Goal: Register for event/course

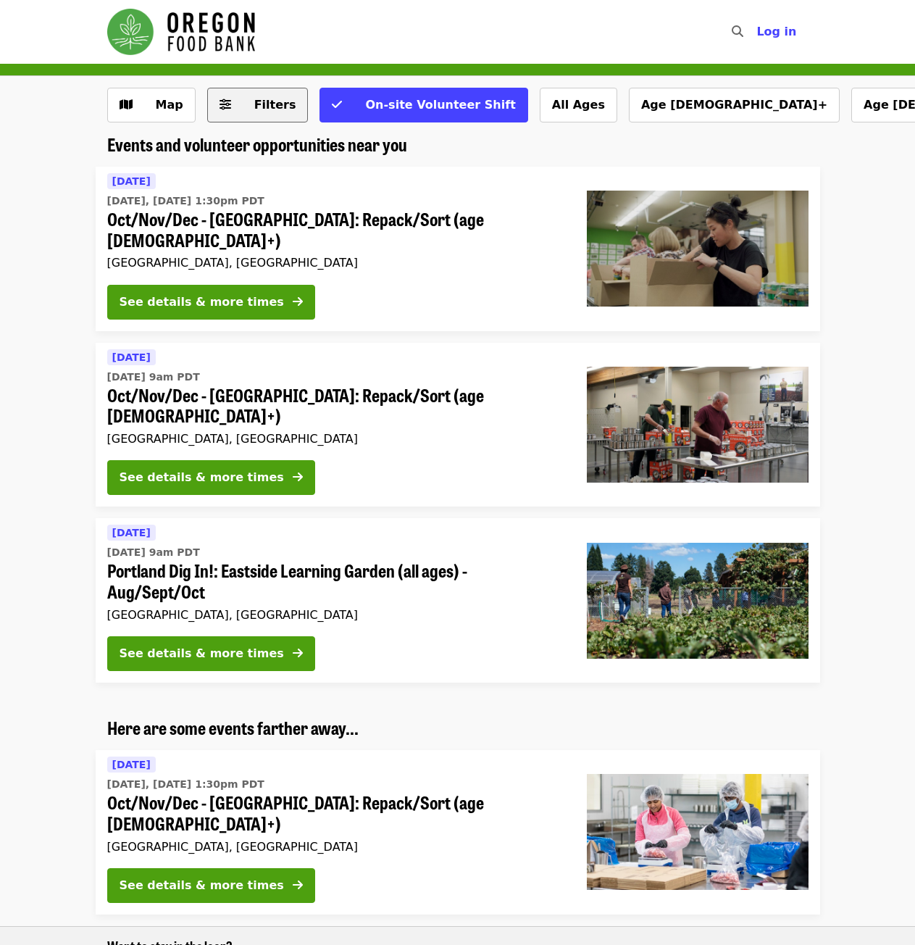
click at [254, 102] on span "Filters" at bounding box center [275, 105] width 42 height 14
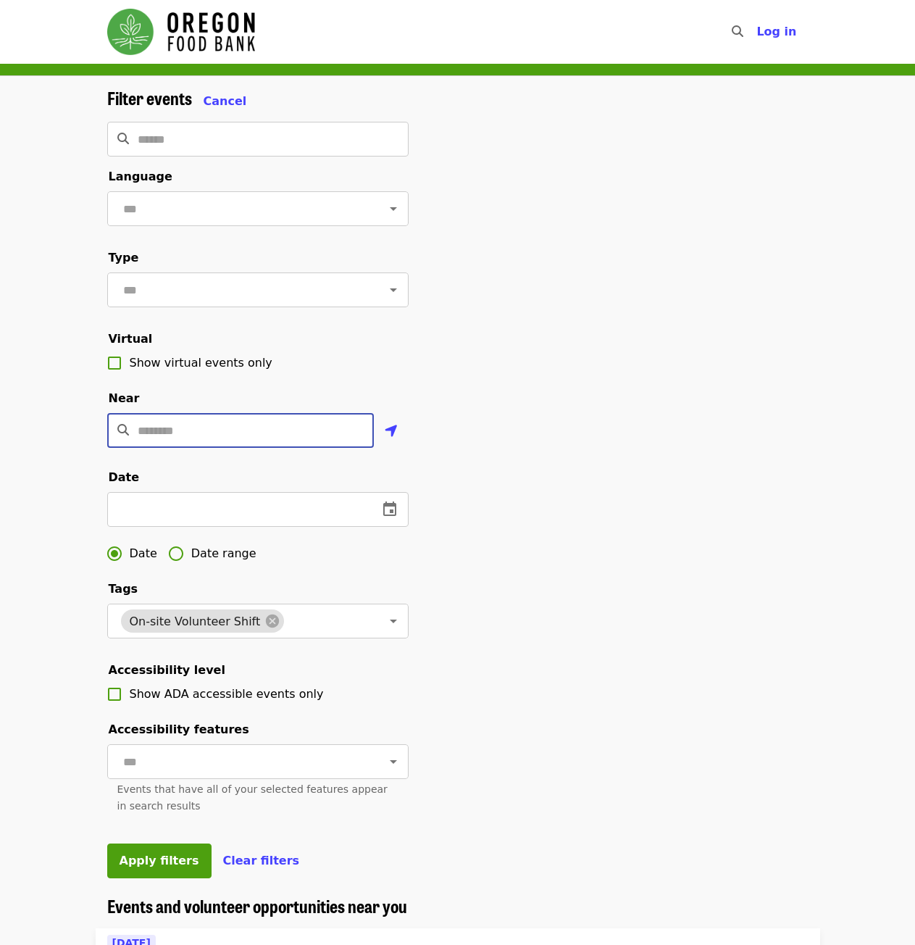
click at [199, 448] on input "Location" at bounding box center [256, 430] width 236 height 35
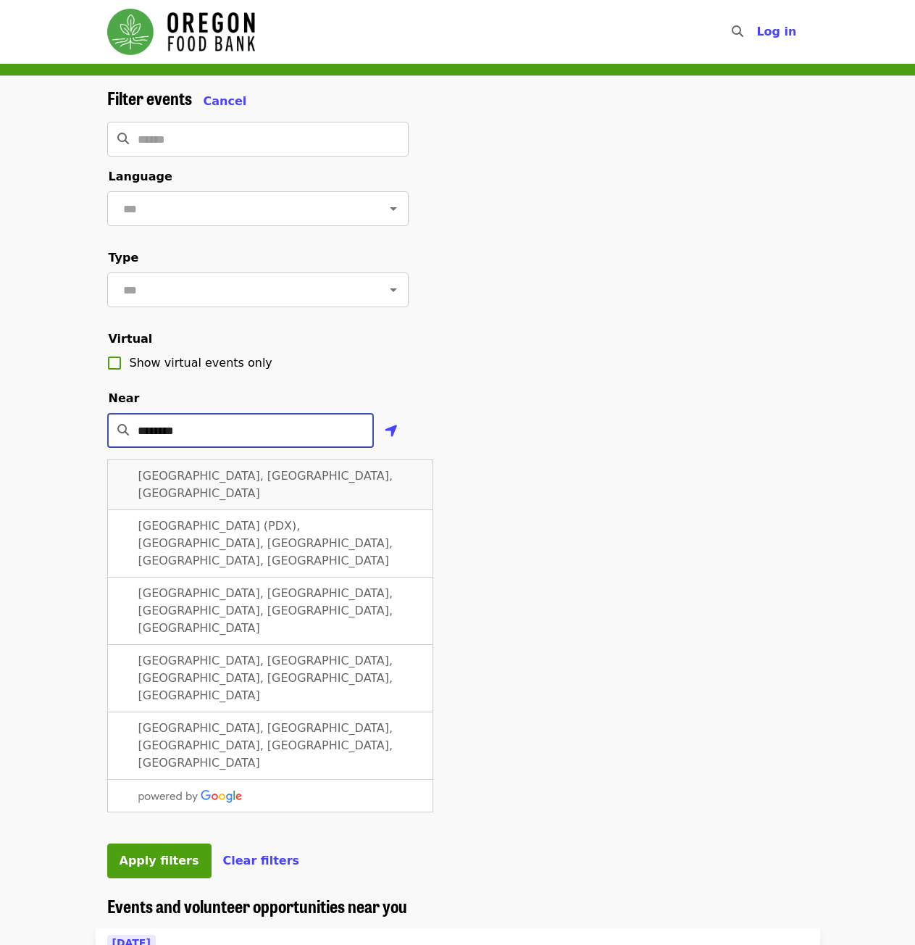
click at [217, 496] on span "[GEOGRAPHIC_DATA], [GEOGRAPHIC_DATA], [GEOGRAPHIC_DATA]" at bounding box center [265, 484] width 255 height 31
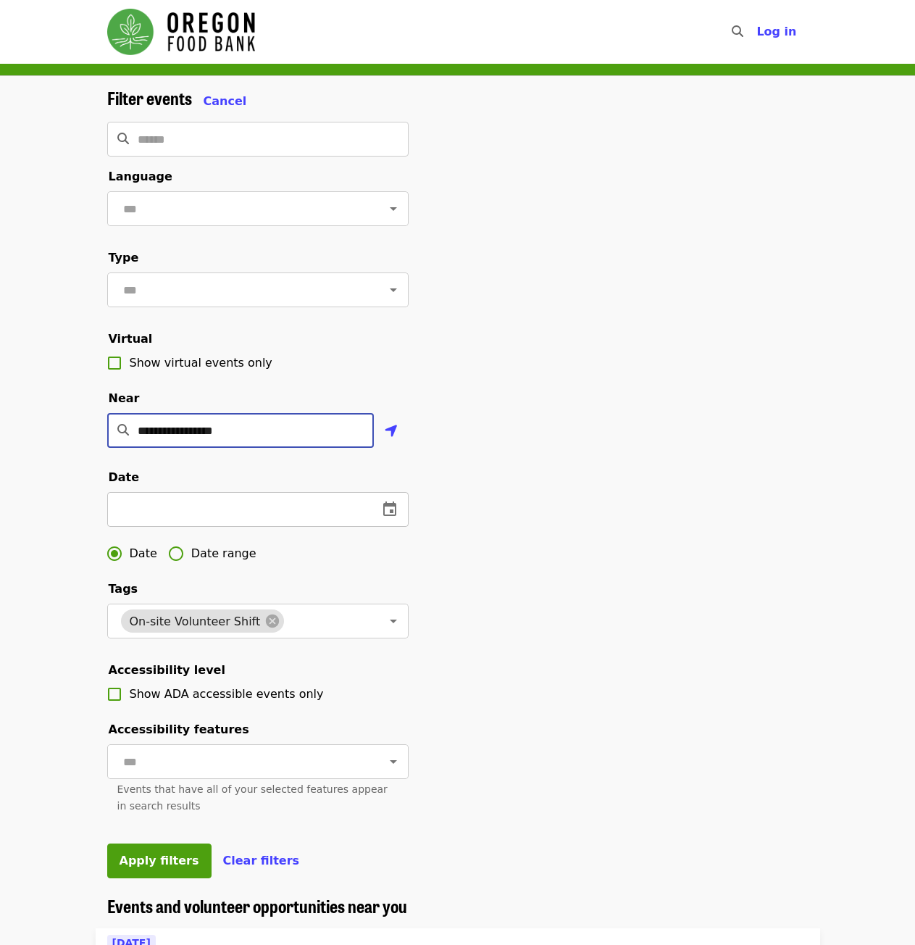
type input "**********"
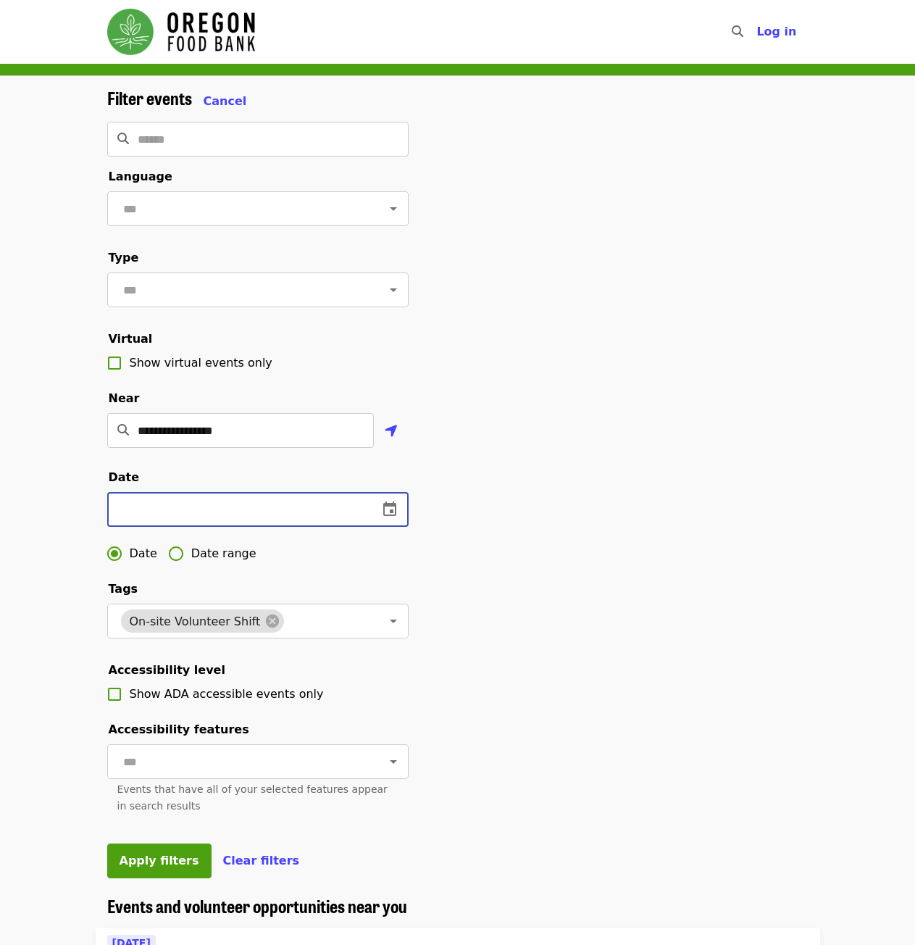
click at [262, 523] on input "text" at bounding box center [236, 509] width 259 height 35
click at [392, 516] on icon "change date" at bounding box center [389, 508] width 13 height 14
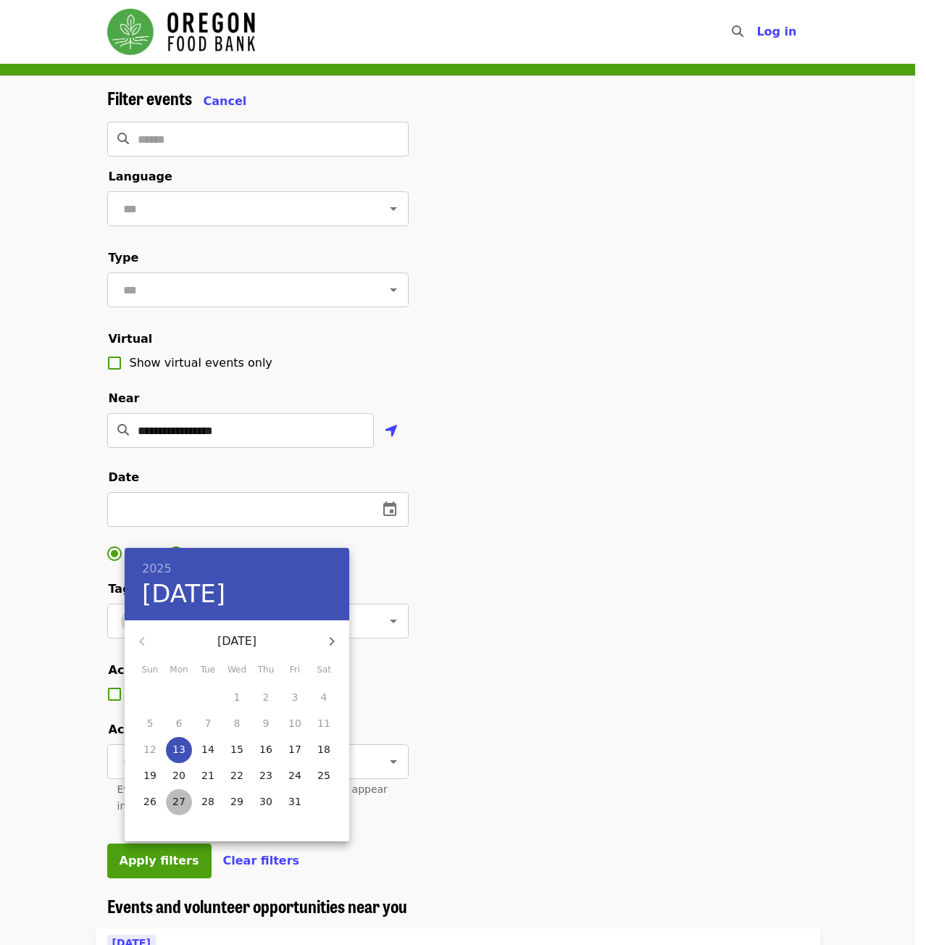
click at [176, 801] on p "27" at bounding box center [178, 801] width 13 height 14
type input "**********"
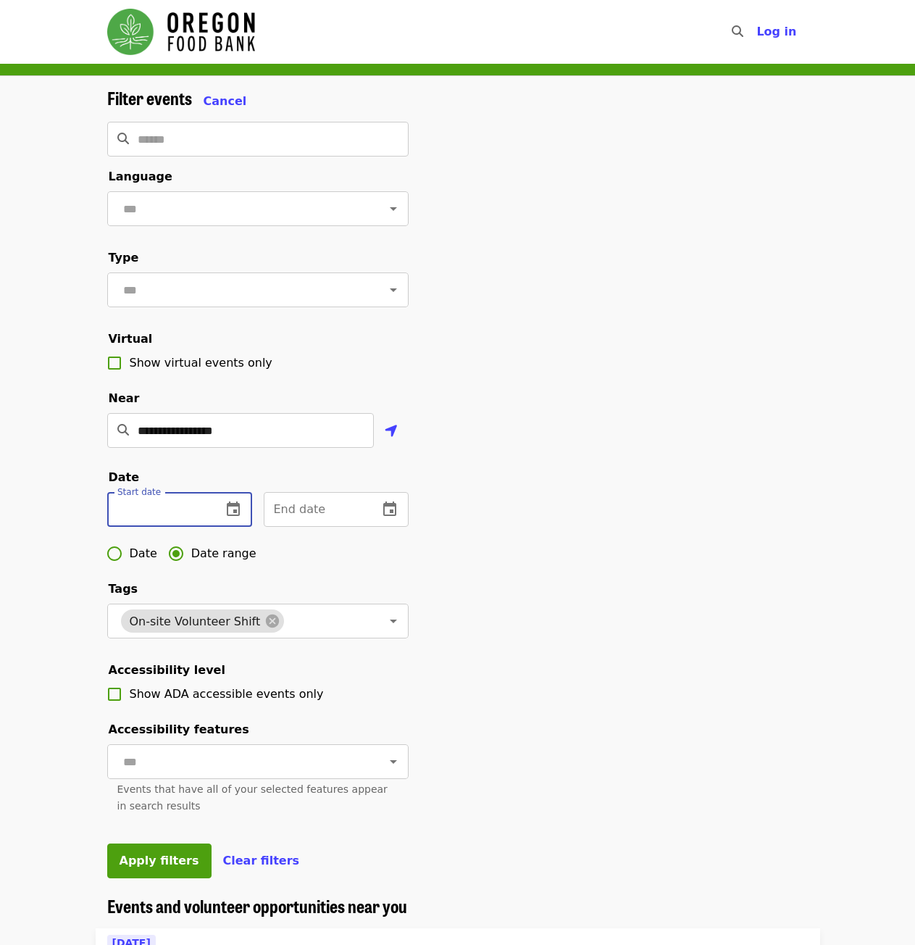
click at [207, 527] on input "text" at bounding box center [158, 509] width 103 height 35
click at [232, 518] on icon "change date" at bounding box center [233, 509] width 17 height 17
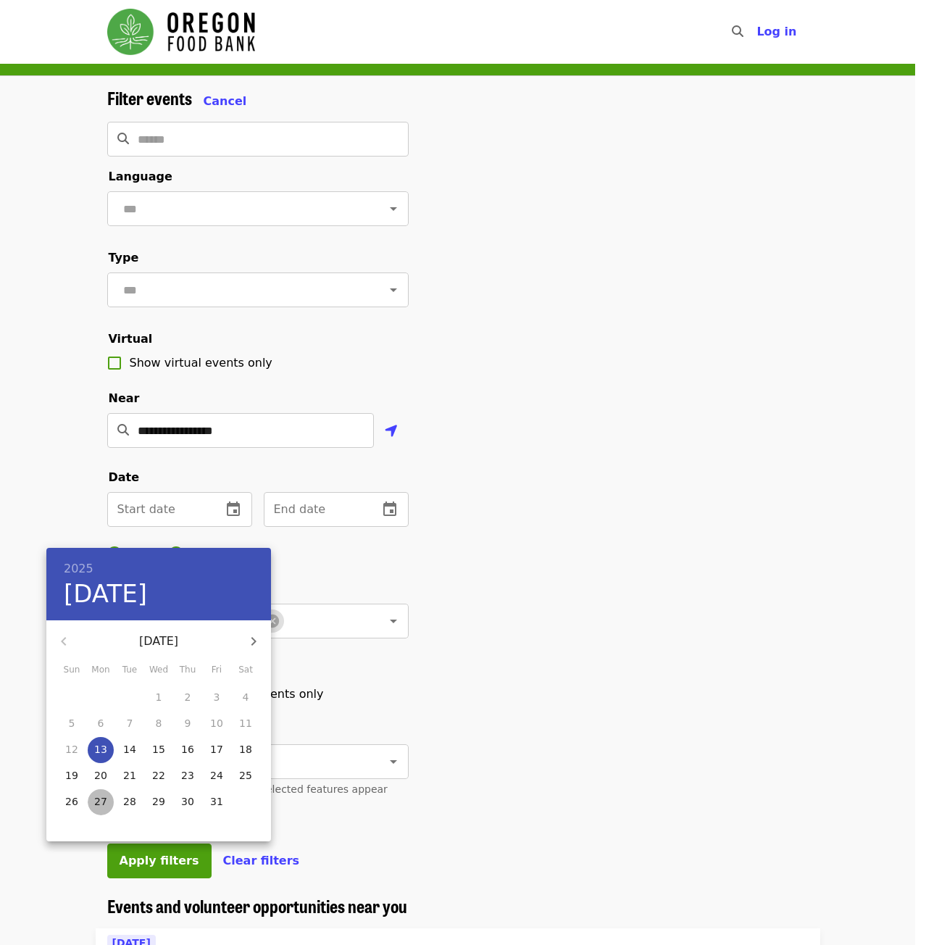
click at [100, 805] on p "27" at bounding box center [100, 801] width 13 height 14
type input "**********"
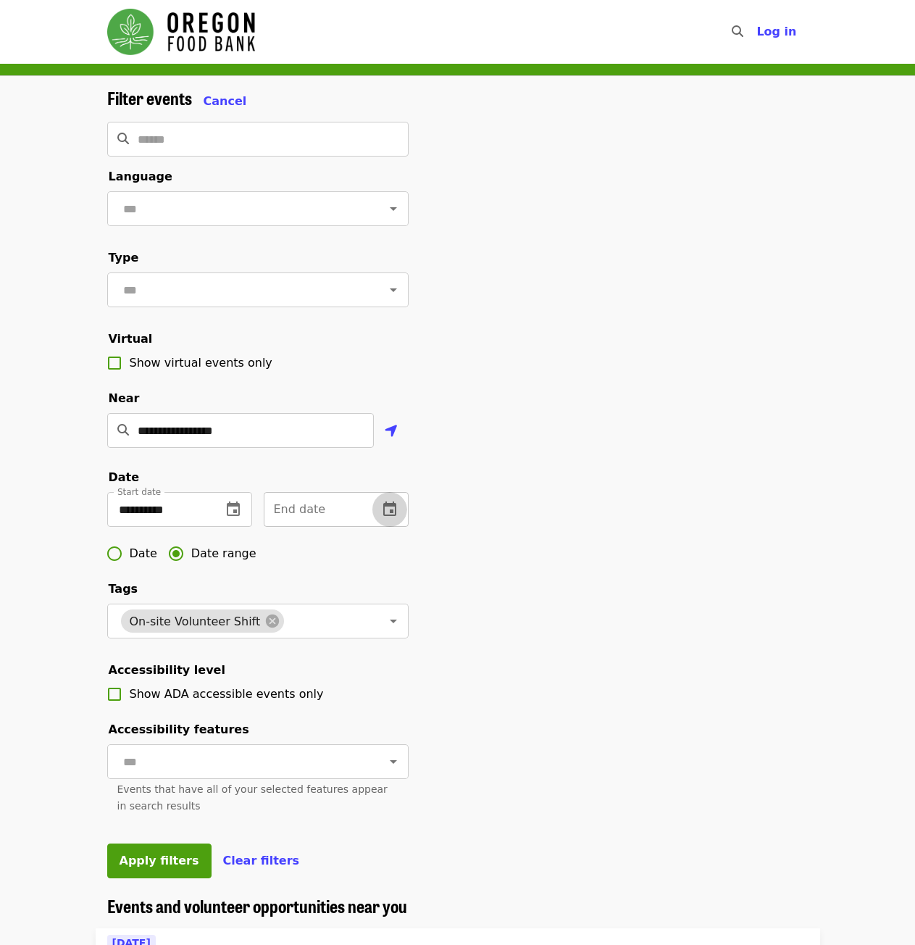
click at [398, 518] on icon "change date" at bounding box center [389, 509] width 17 height 17
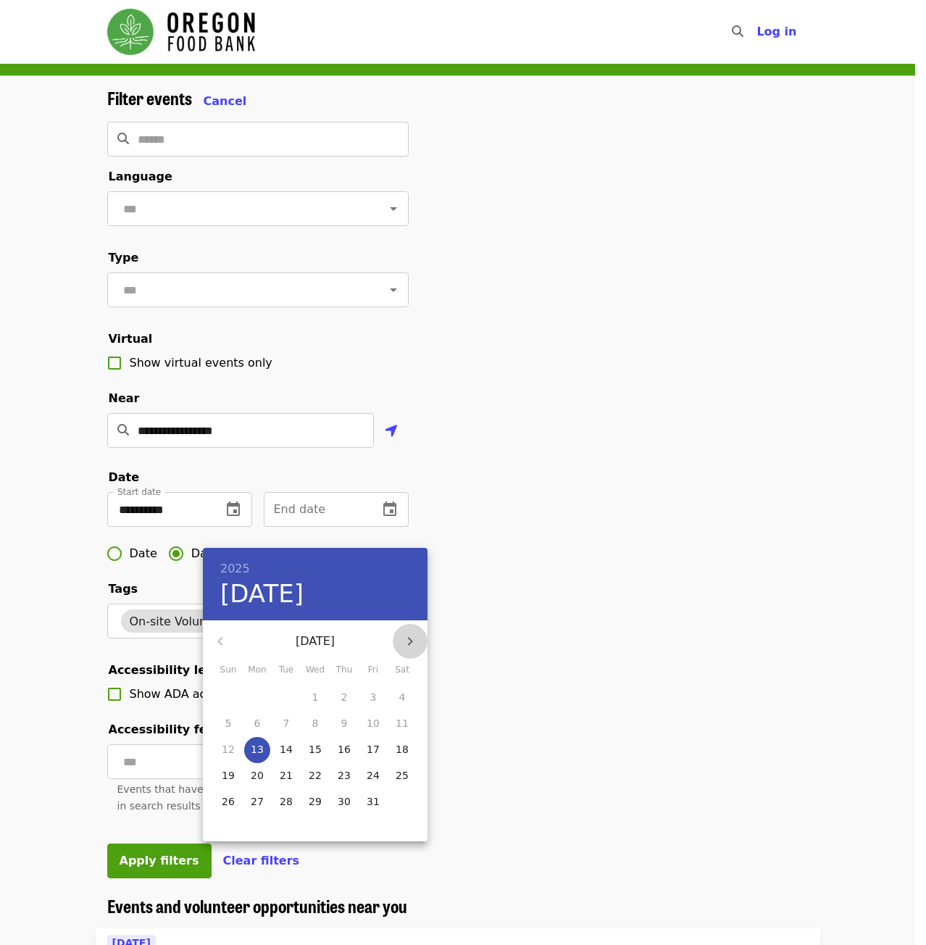
click at [404, 638] on icon "button" at bounding box center [409, 641] width 17 height 17
click at [403, 746] on p "15" at bounding box center [402, 749] width 13 height 14
type input "**********"
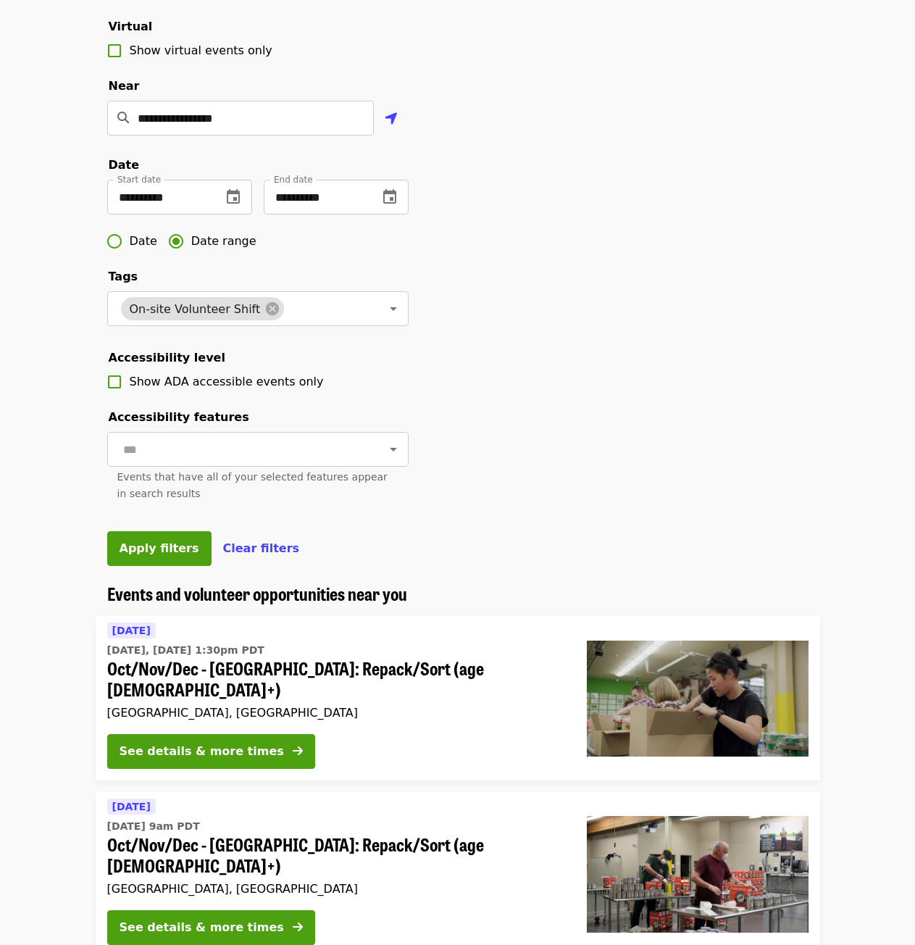
scroll to position [362, 0]
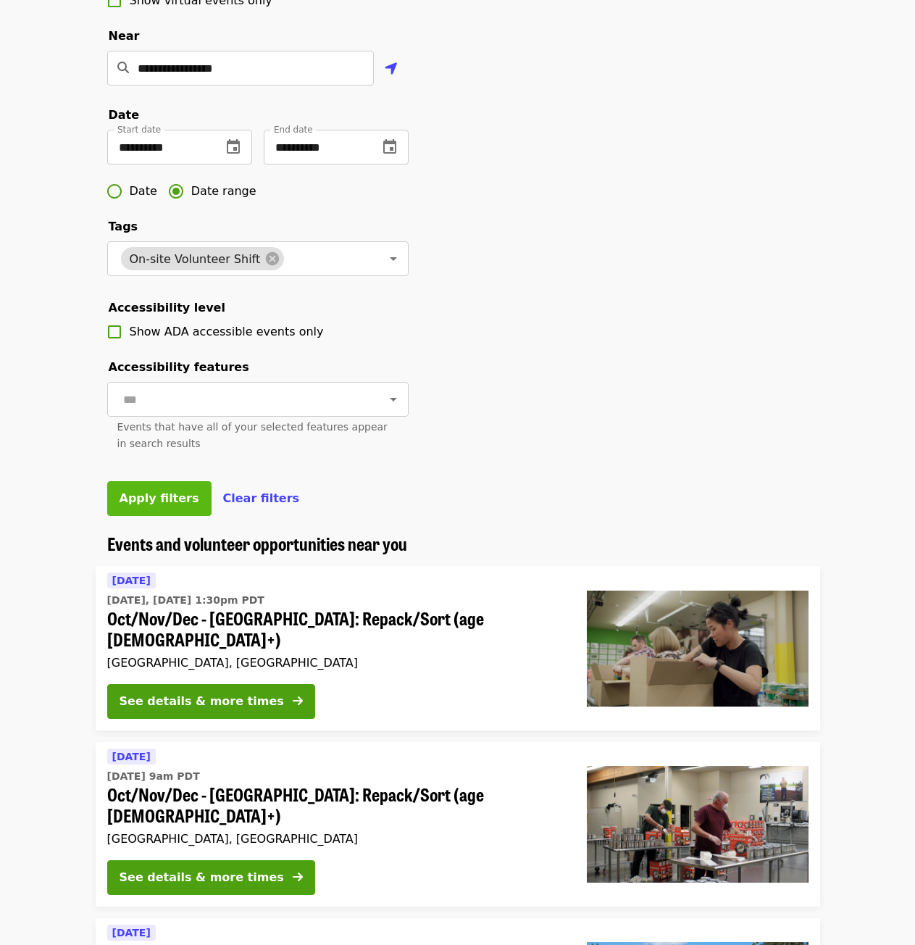
click at [162, 505] on span "Apply filters" at bounding box center [160, 498] width 80 height 14
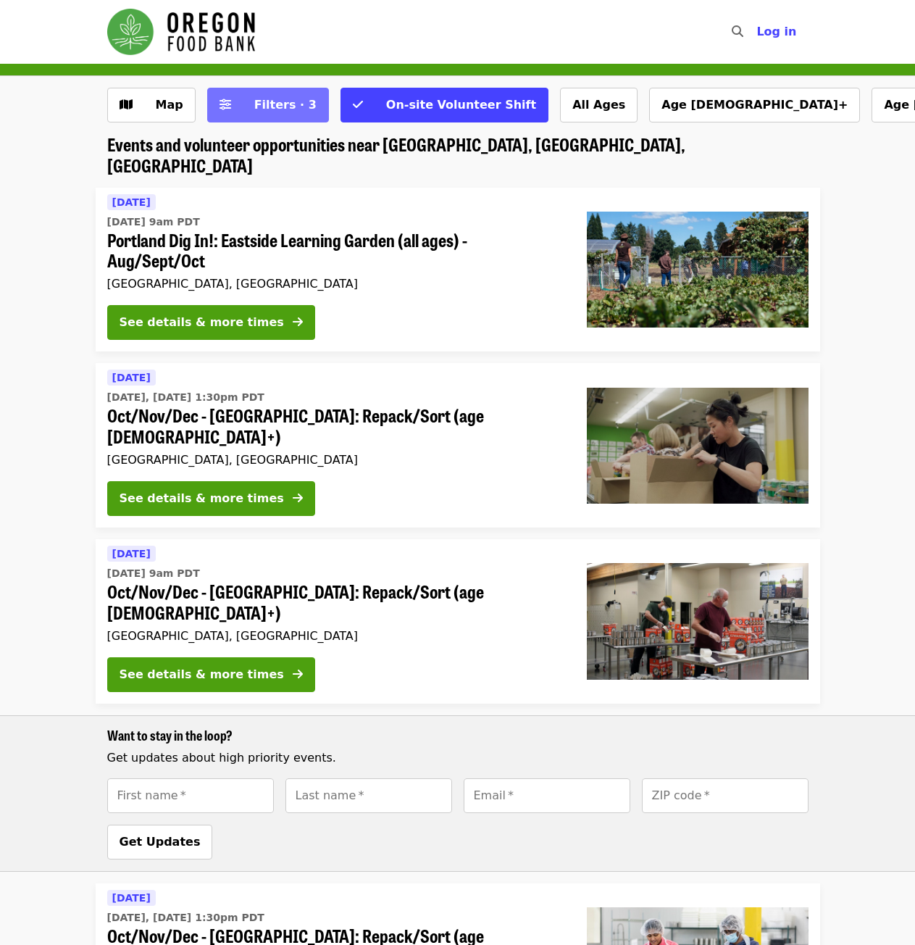
click at [266, 103] on span "Filters · 3" at bounding box center [285, 105] width 62 height 14
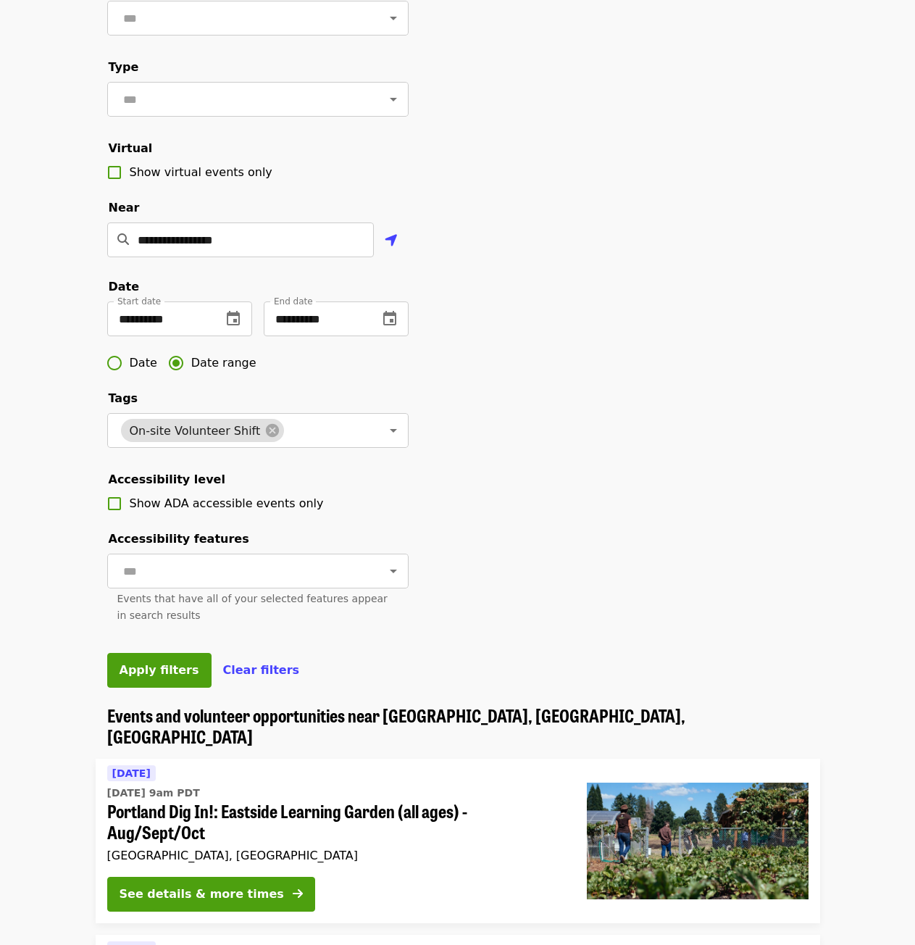
scroll to position [435, 0]
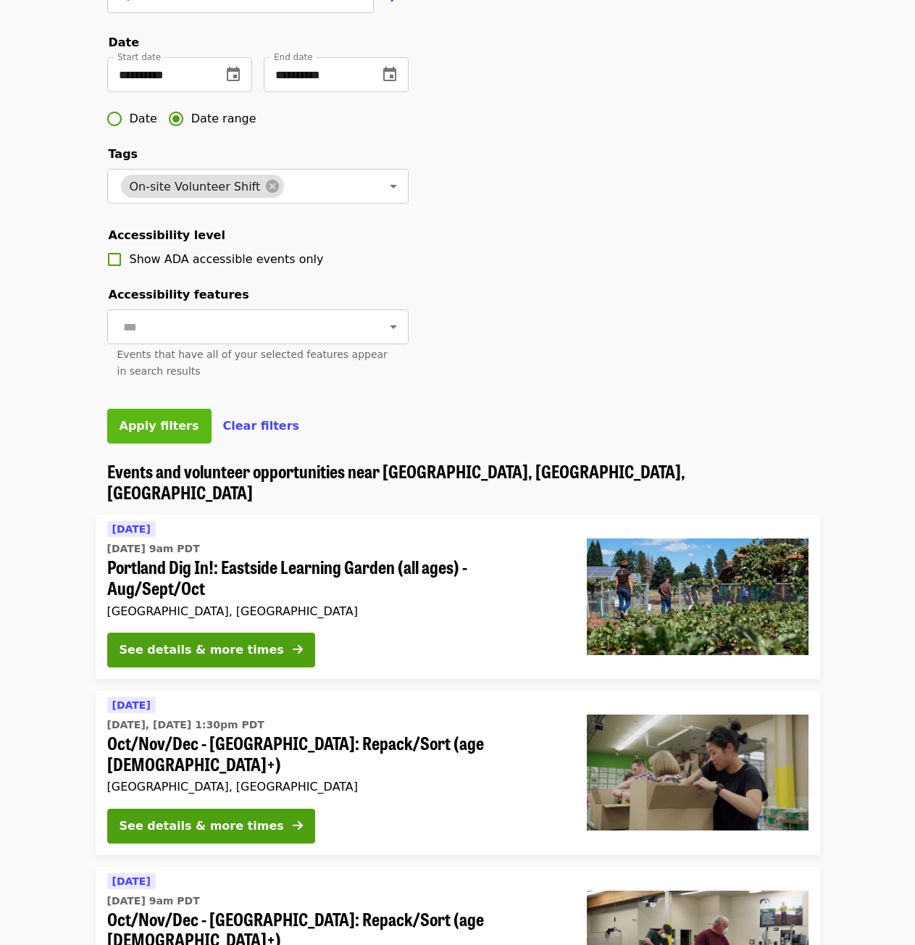
click at [143, 433] on span "Apply filters" at bounding box center [160, 426] width 80 height 14
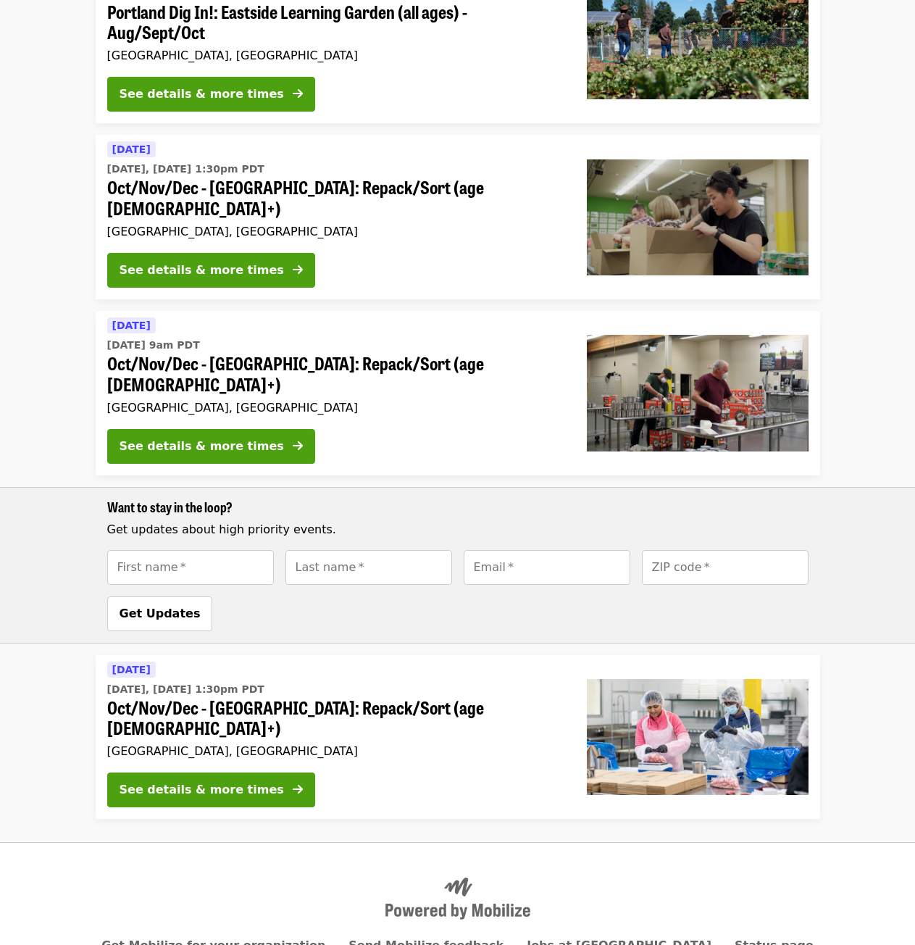
scroll to position [156, 0]
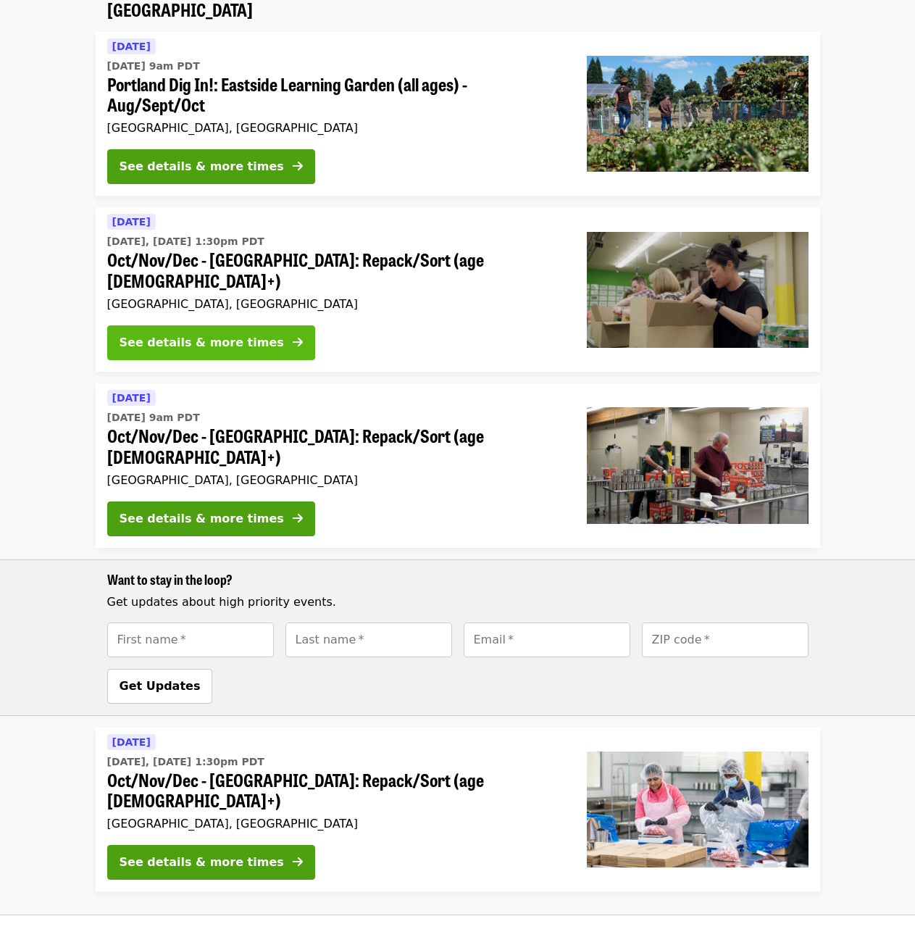
click at [220, 334] on div "See details & more times" at bounding box center [202, 342] width 164 height 17
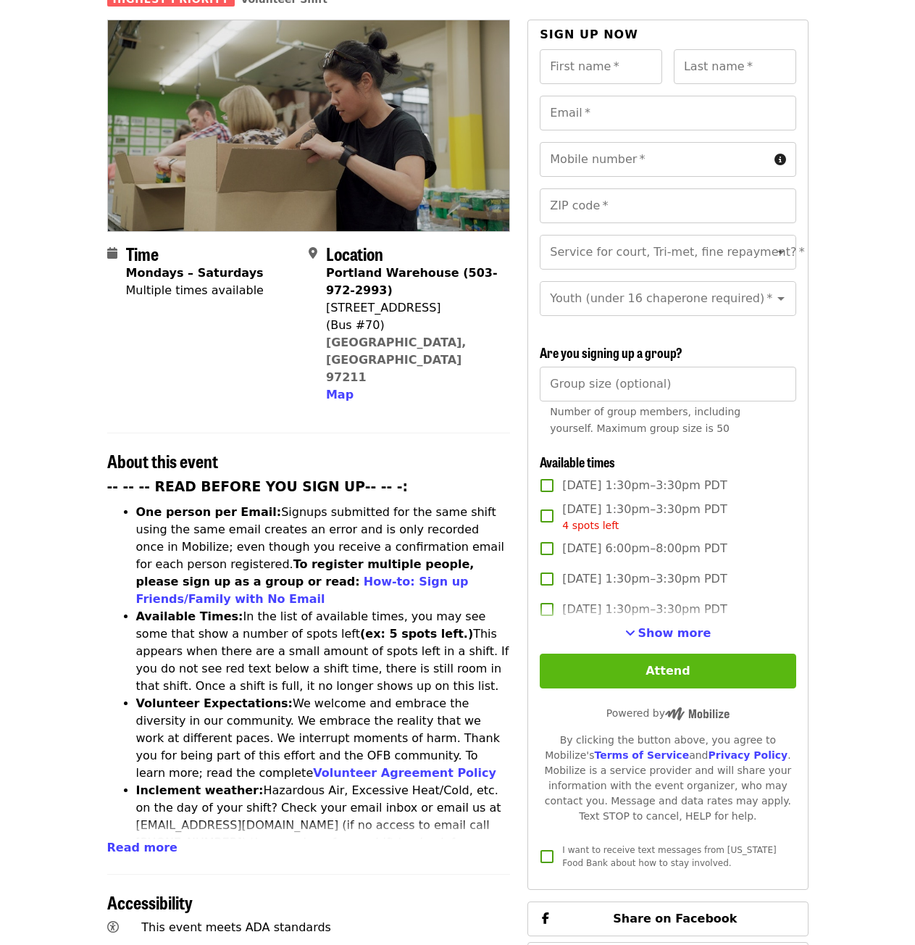
scroll to position [145, 0]
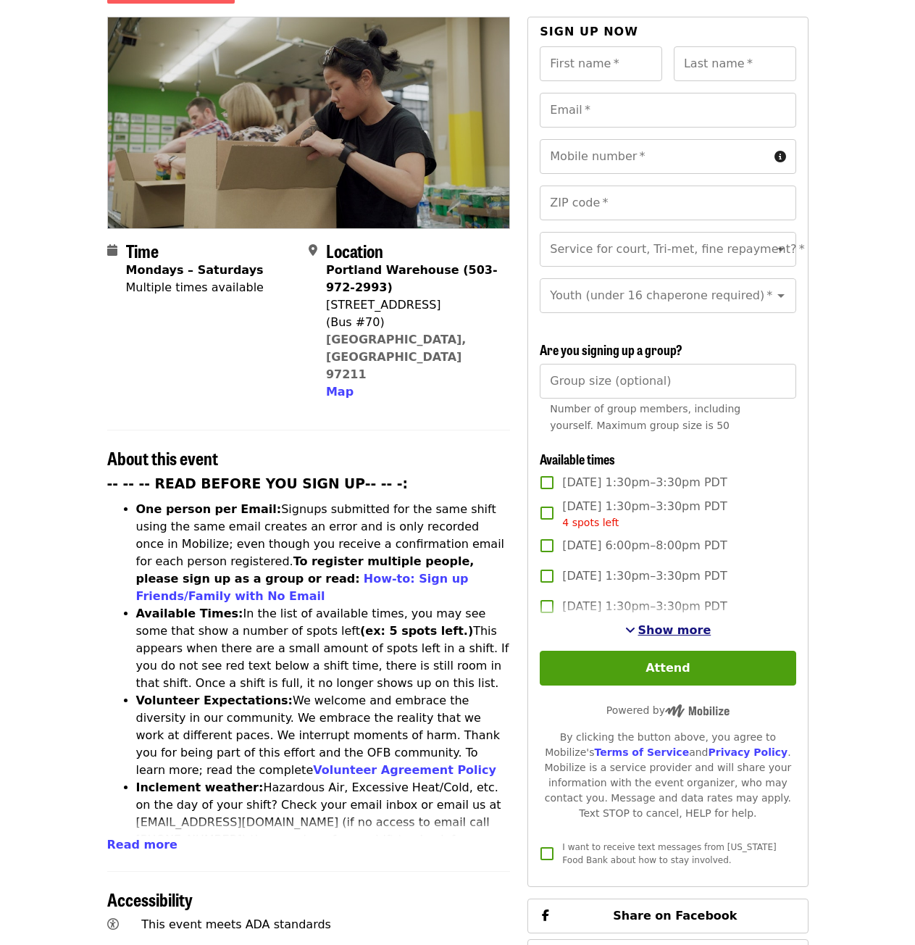
click at [677, 629] on span "Show more" at bounding box center [674, 630] width 73 height 14
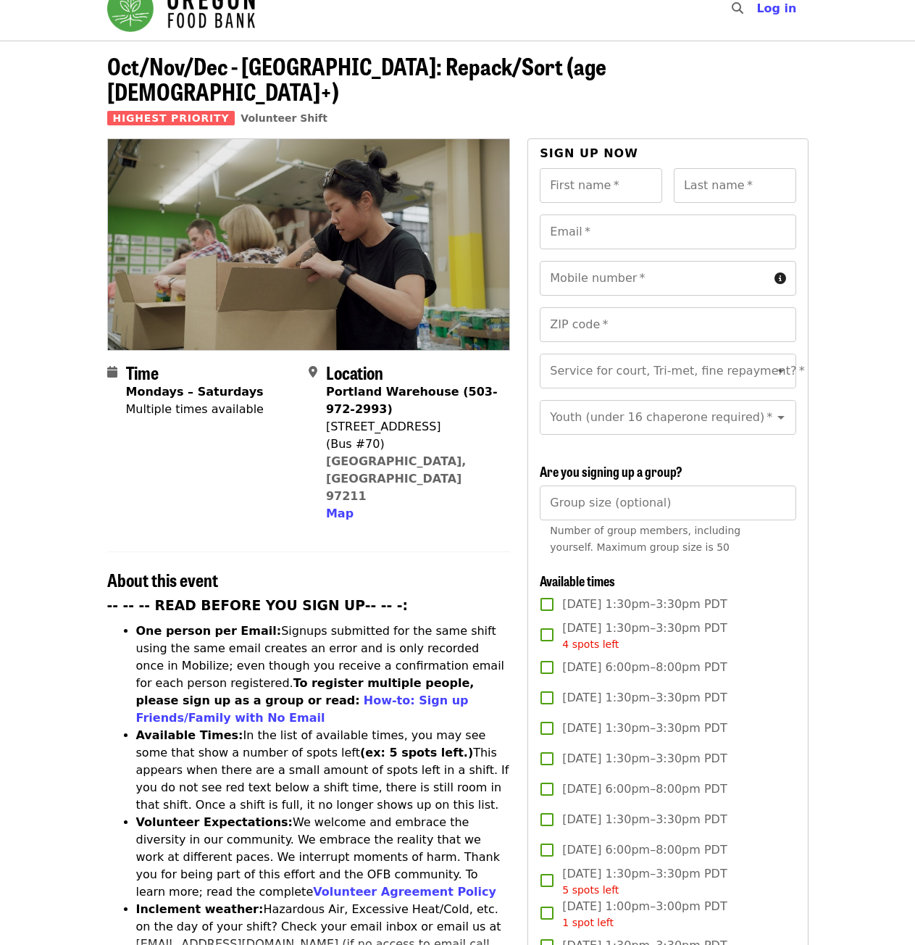
scroll to position [0, 0]
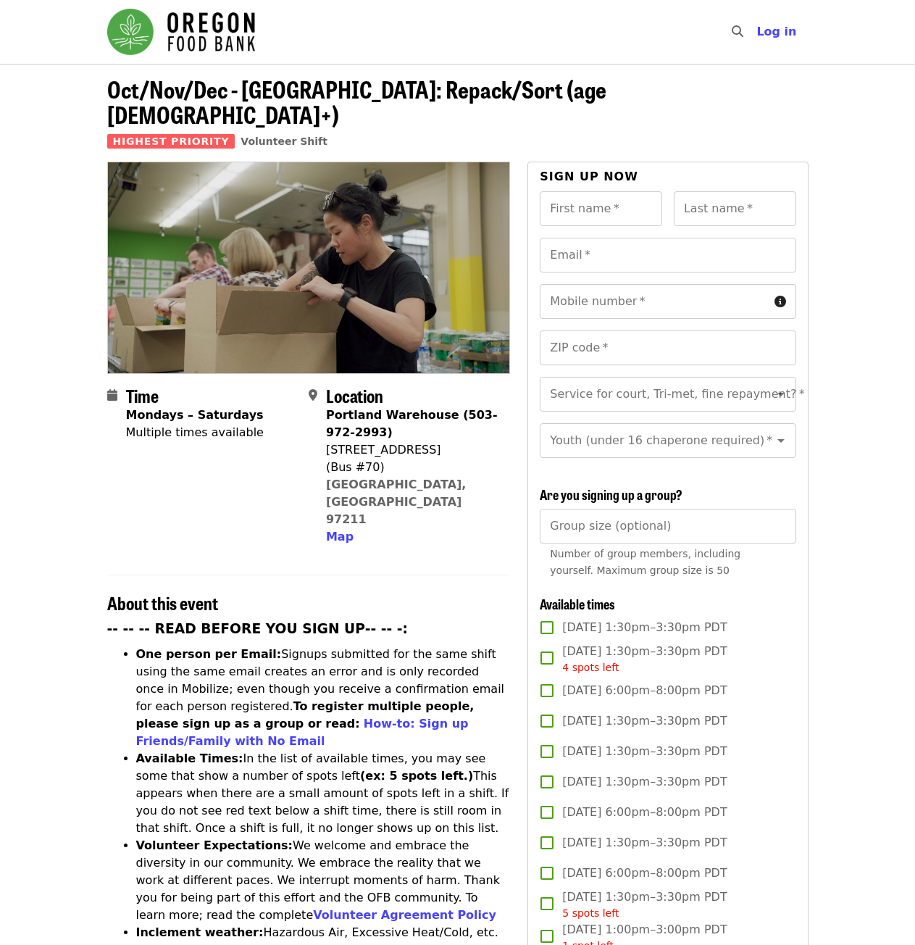
scroll to position [156, 0]
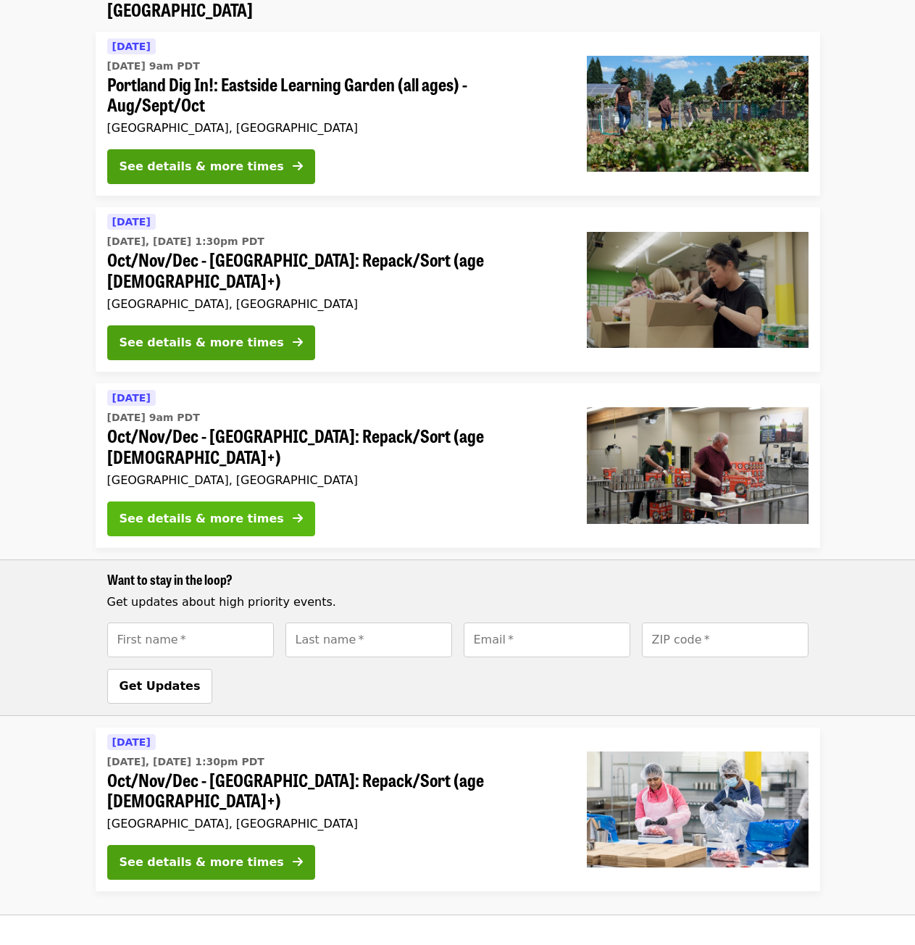
click at [186, 510] on div "See details & more times" at bounding box center [202, 518] width 164 height 17
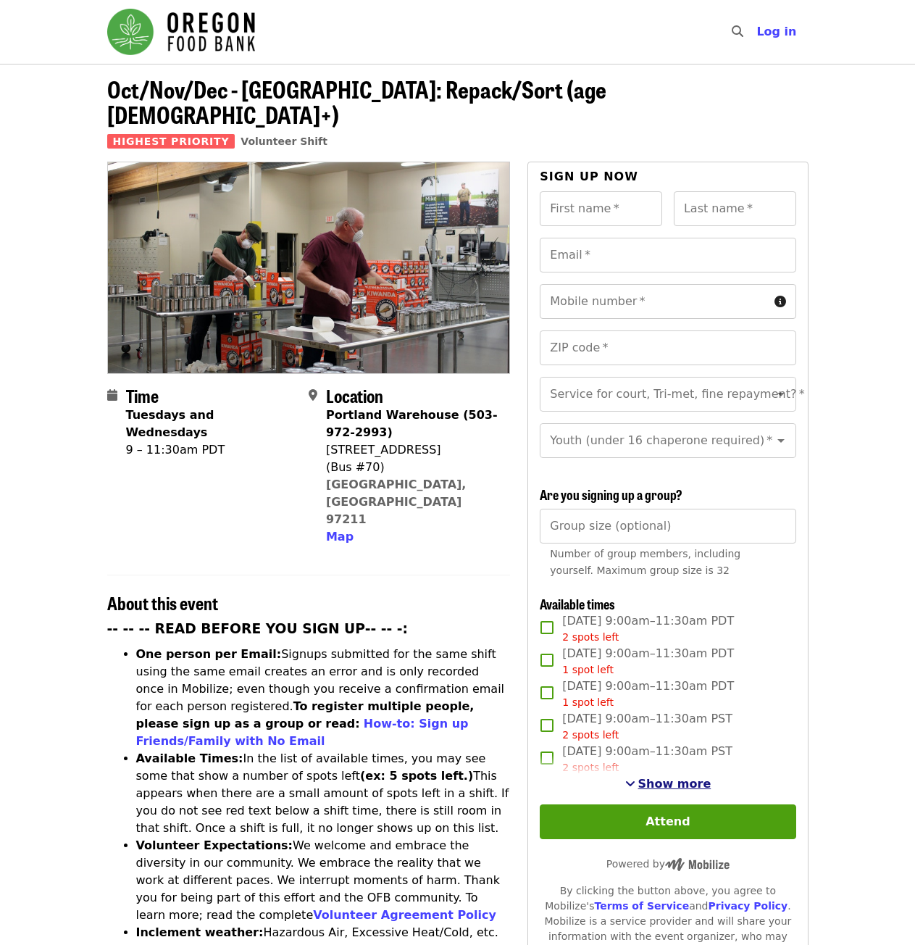
click at [677, 786] on span "Show more" at bounding box center [674, 784] width 73 height 14
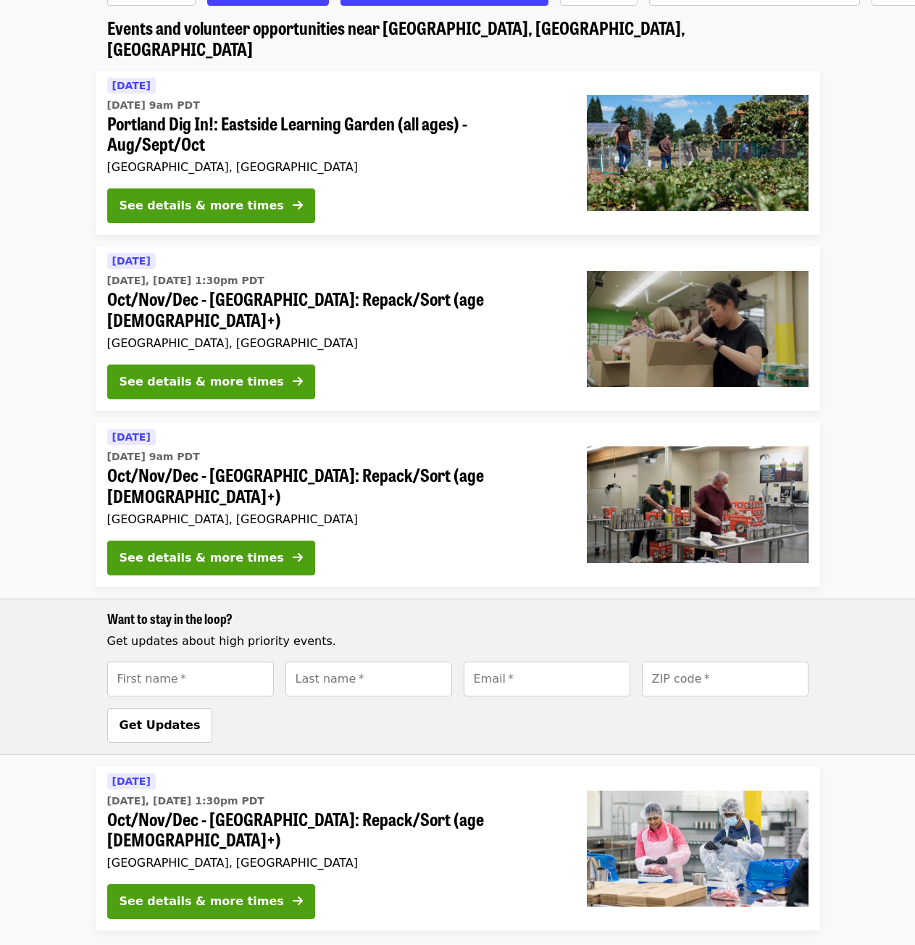
scroll to position [83, 0]
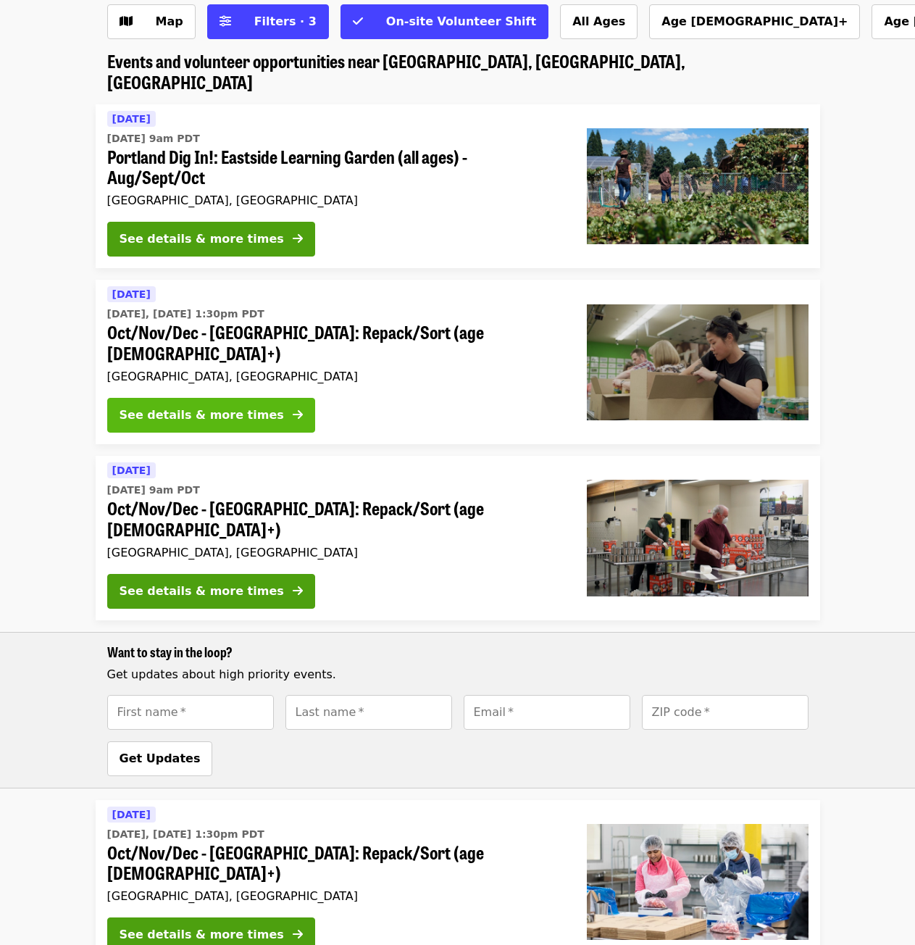
click at [216, 407] on div "See details & more times" at bounding box center [202, 415] width 164 height 17
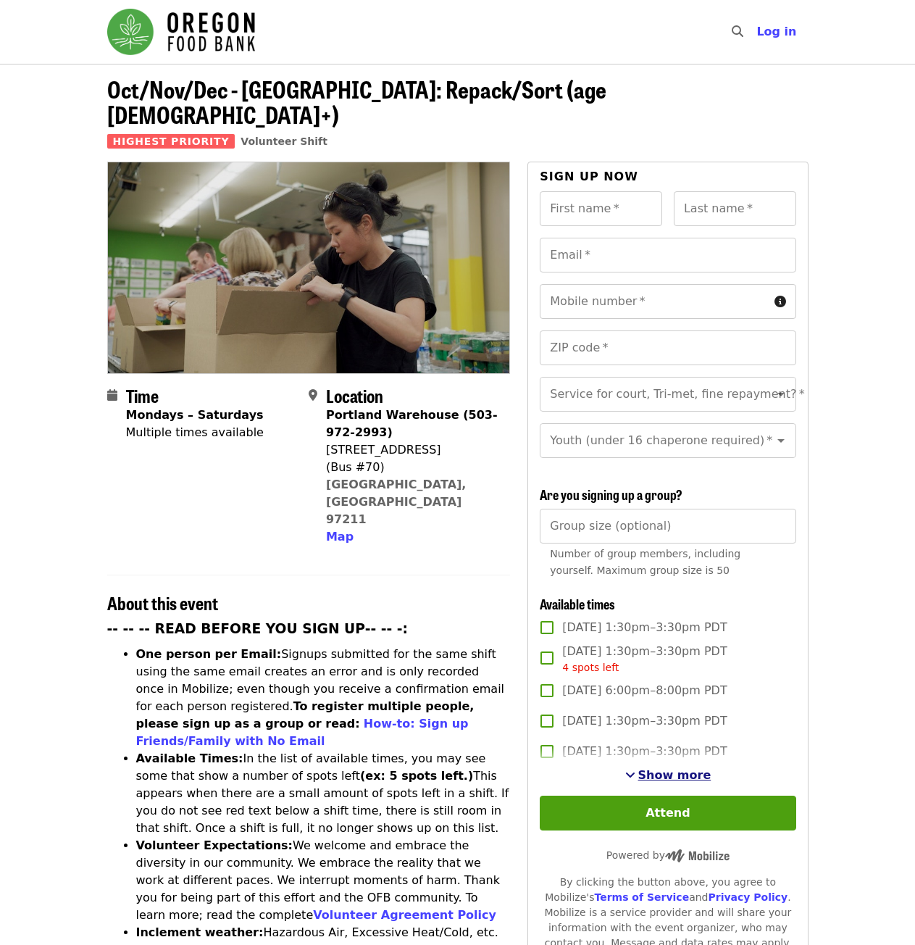
click at [657, 770] on span "Show more" at bounding box center [674, 775] width 73 height 14
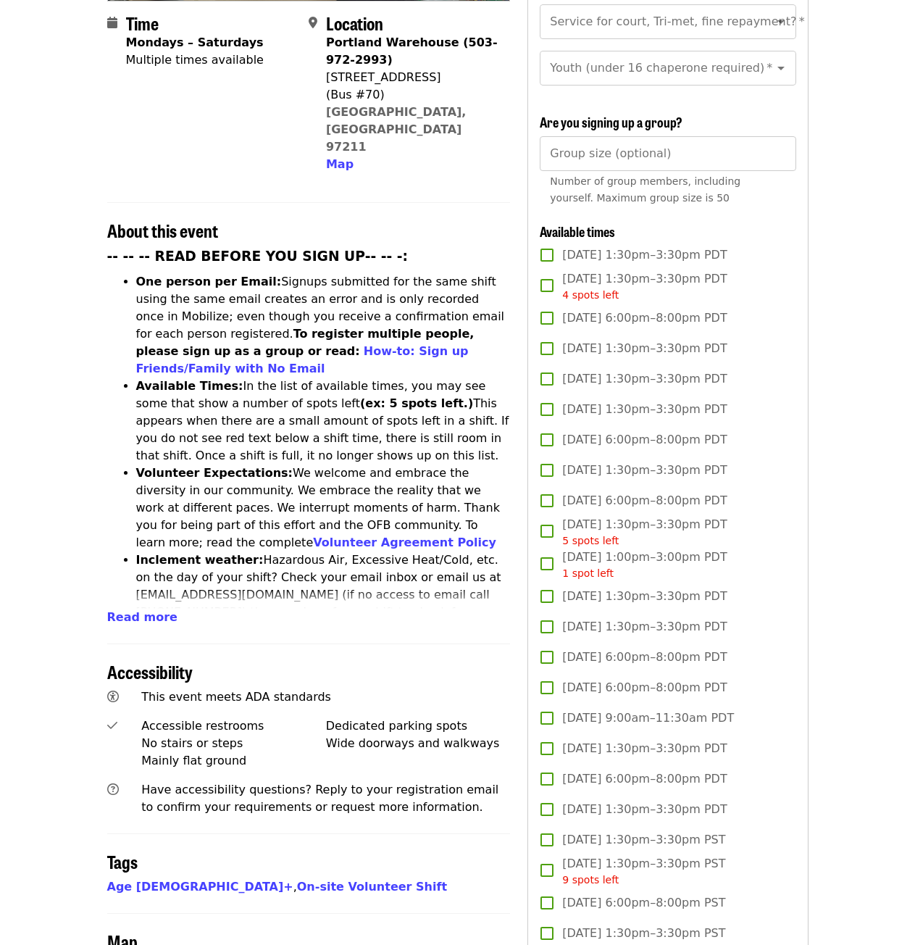
scroll to position [290, 0]
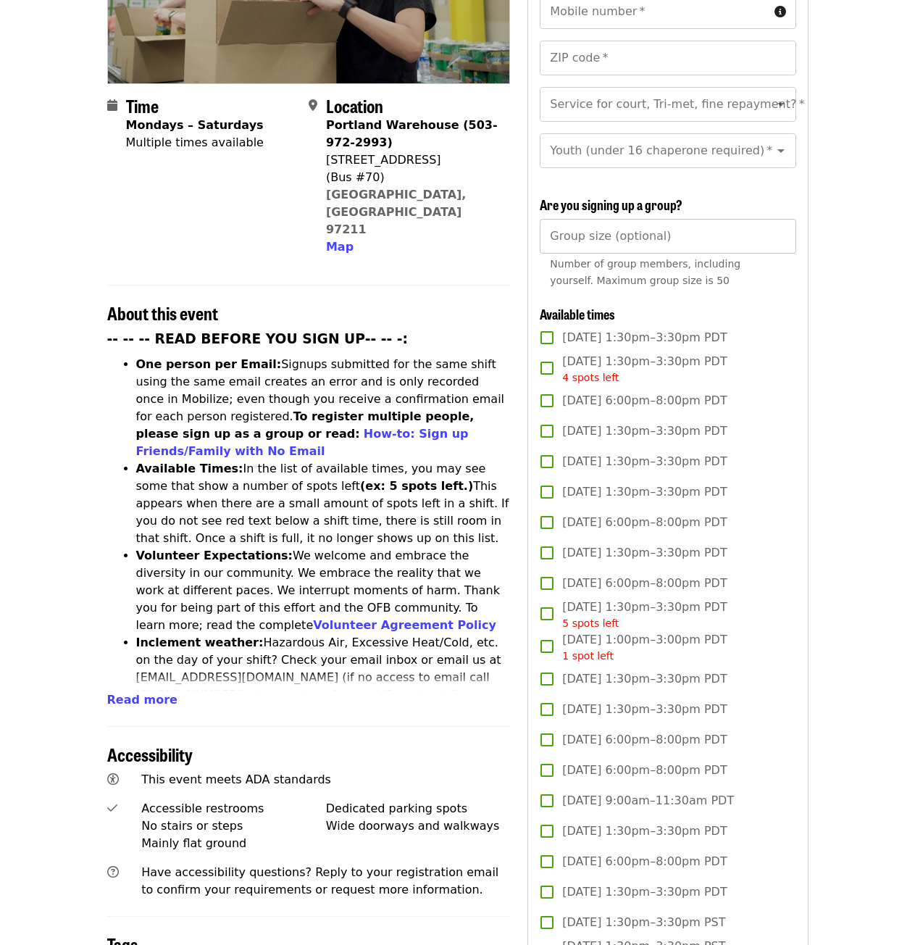
click at [642, 238] on input "Group size (optional)" at bounding box center [668, 236] width 256 height 35
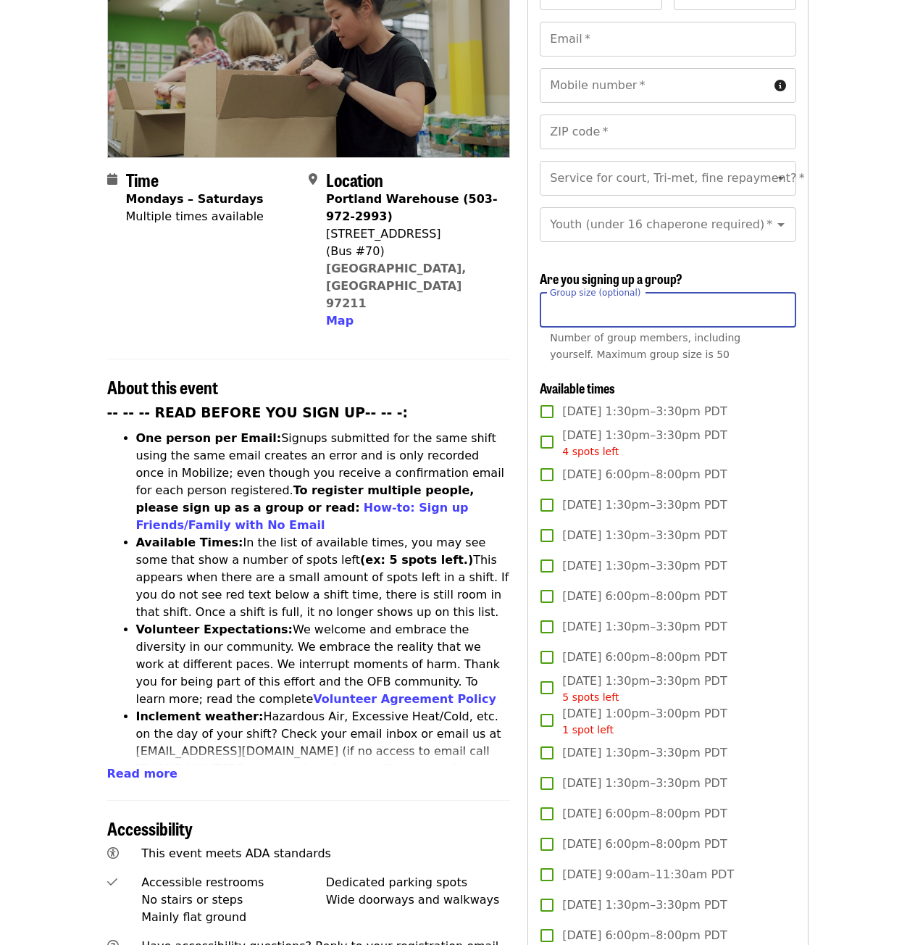
scroll to position [145, 0]
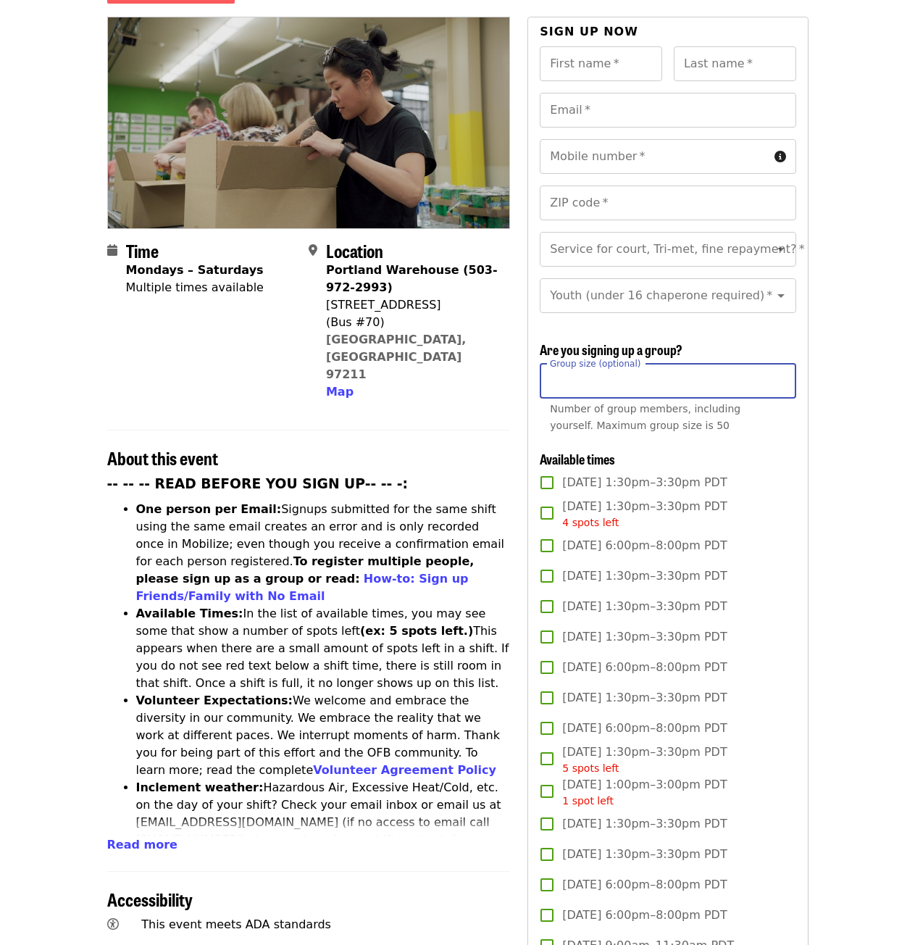
click at [775, 371] on input "*" at bounding box center [668, 381] width 256 height 35
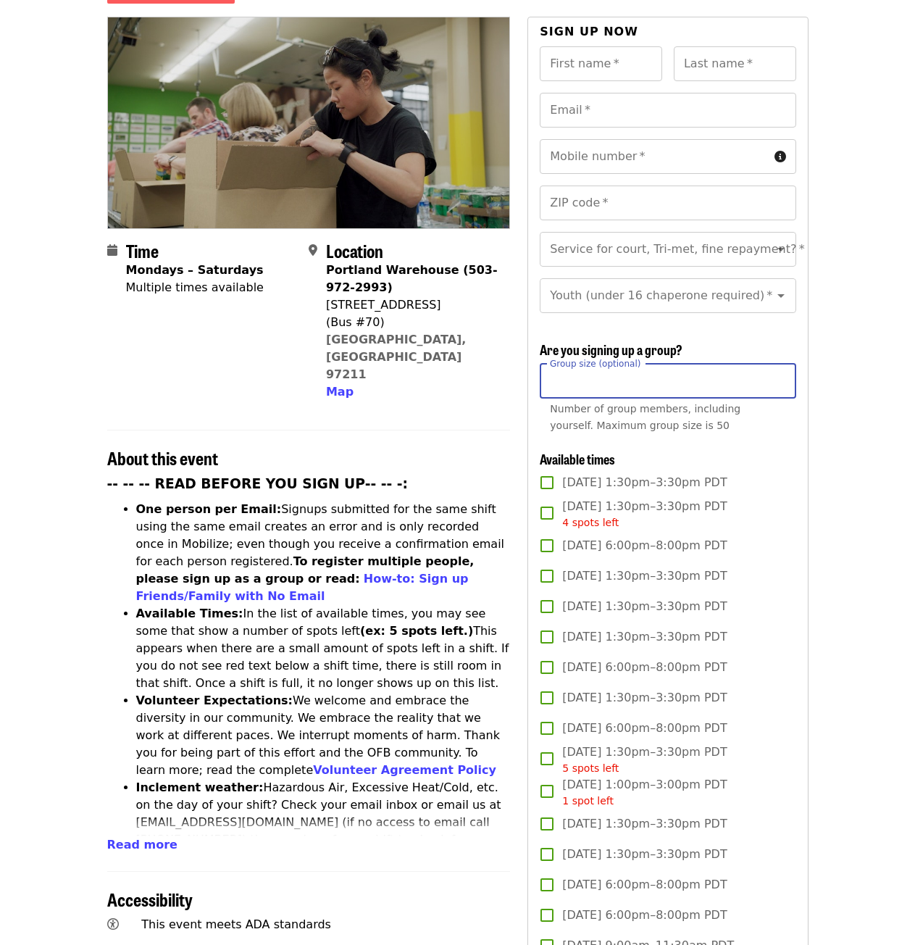
click at [775, 371] on input "*" at bounding box center [668, 381] width 256 height 35
type input "*"
click at [775, 371] on input "*" at bounding box center [668, 381] width 256 height 35
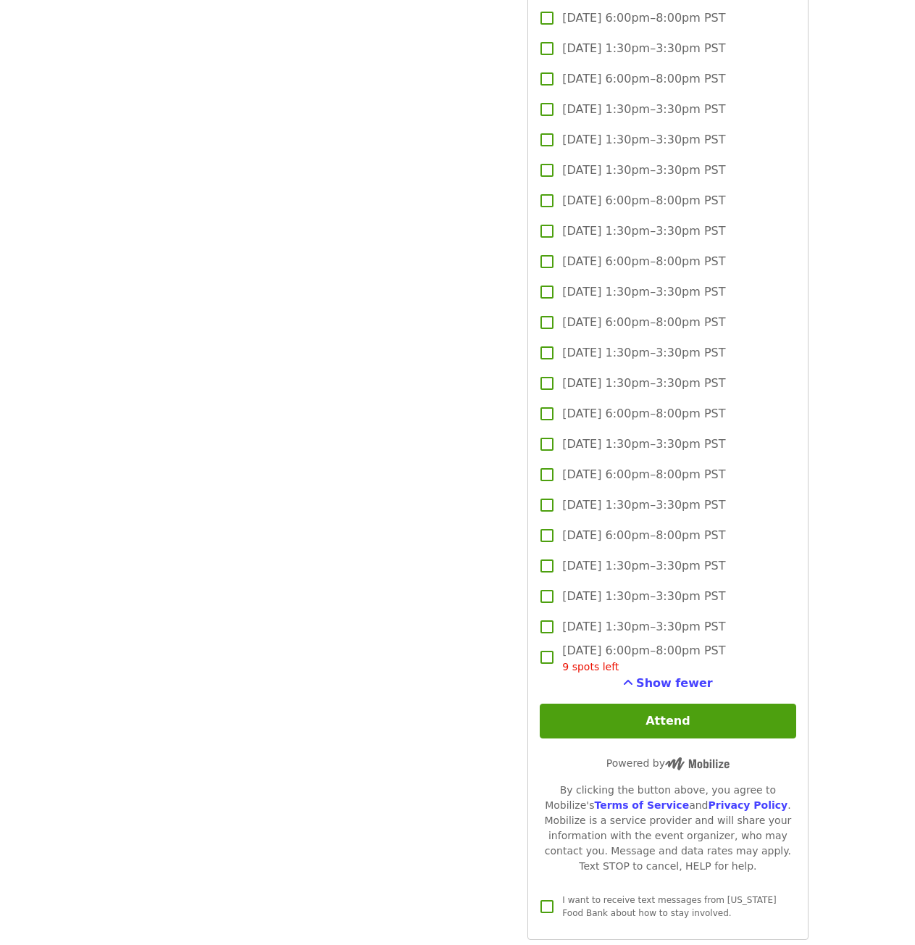
scroll to position [2246, 0]
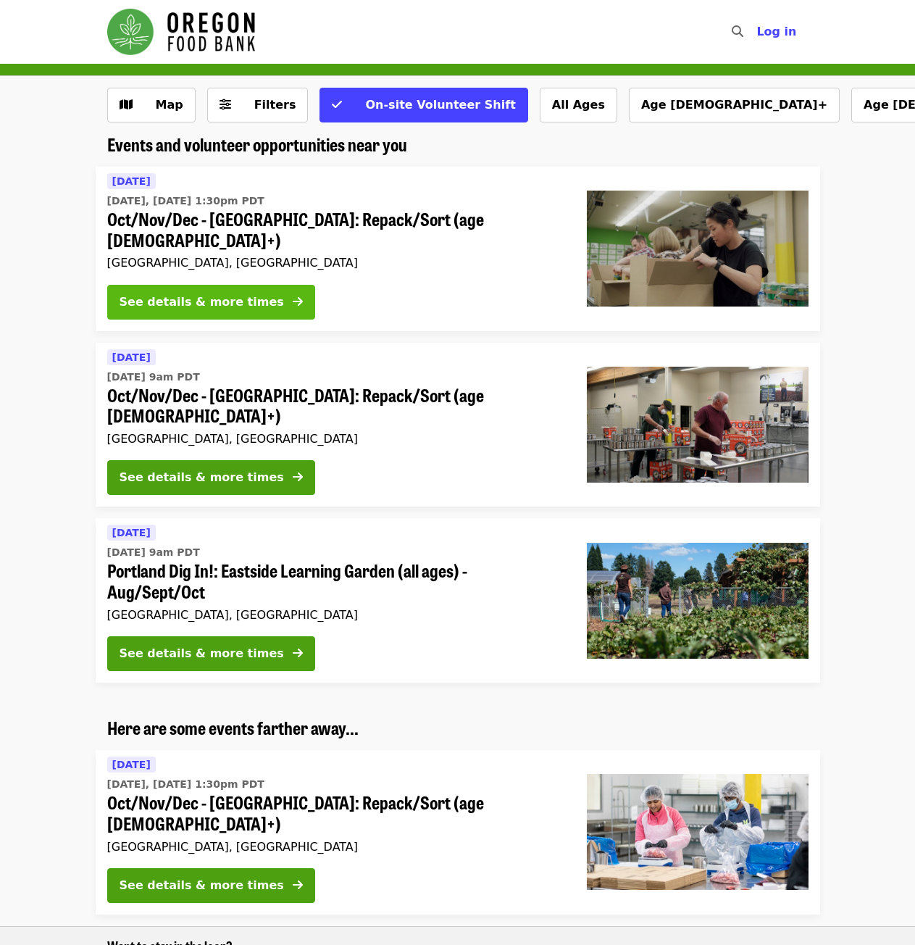
click at [190, 293] on div "See details & more times" at bounding box center [202, 301] width 164 height 17
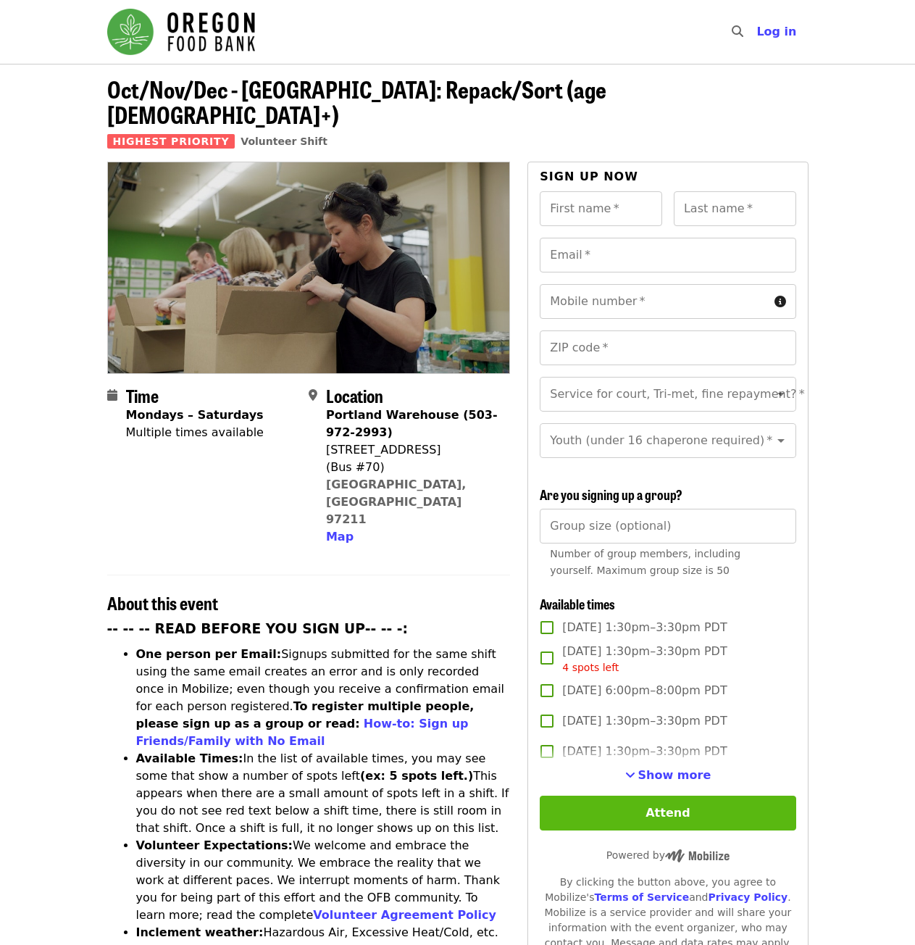
click at [652, 809] on button "Attend" at bounding box center [668, 813] width 256 height 35
click at [646, 770] on span "Show more" at bounding box center [674, 775] width 73 height 14
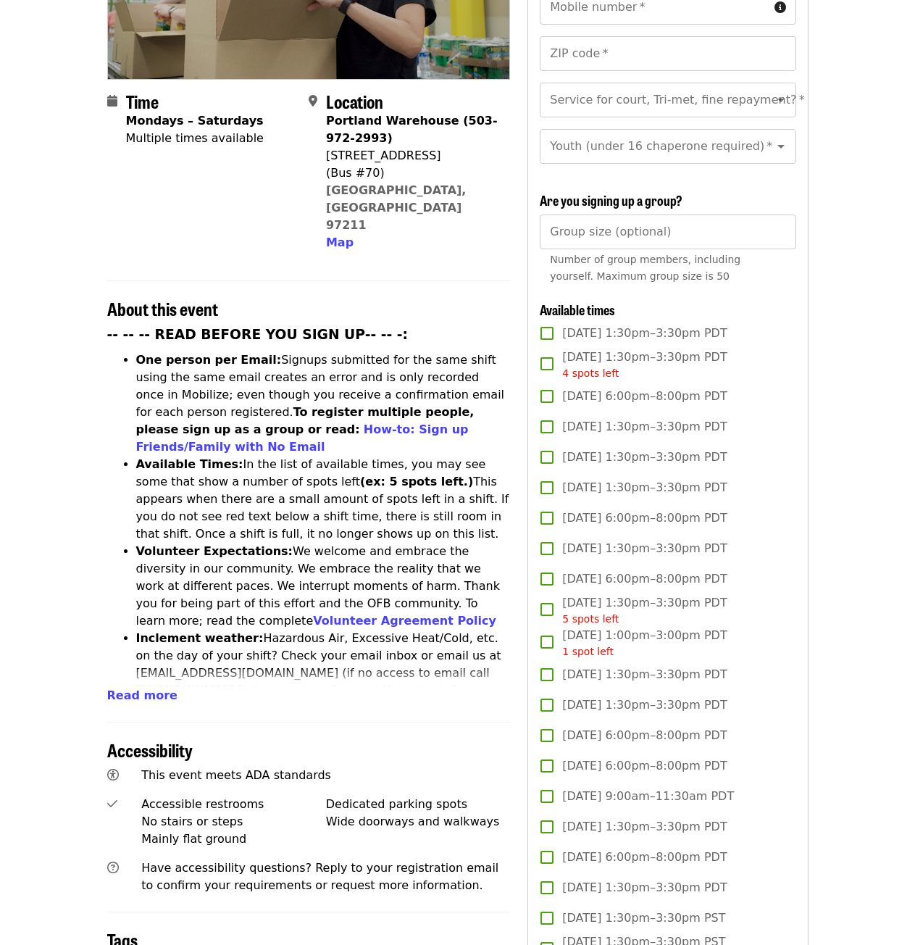
scroll to position [362, 0]
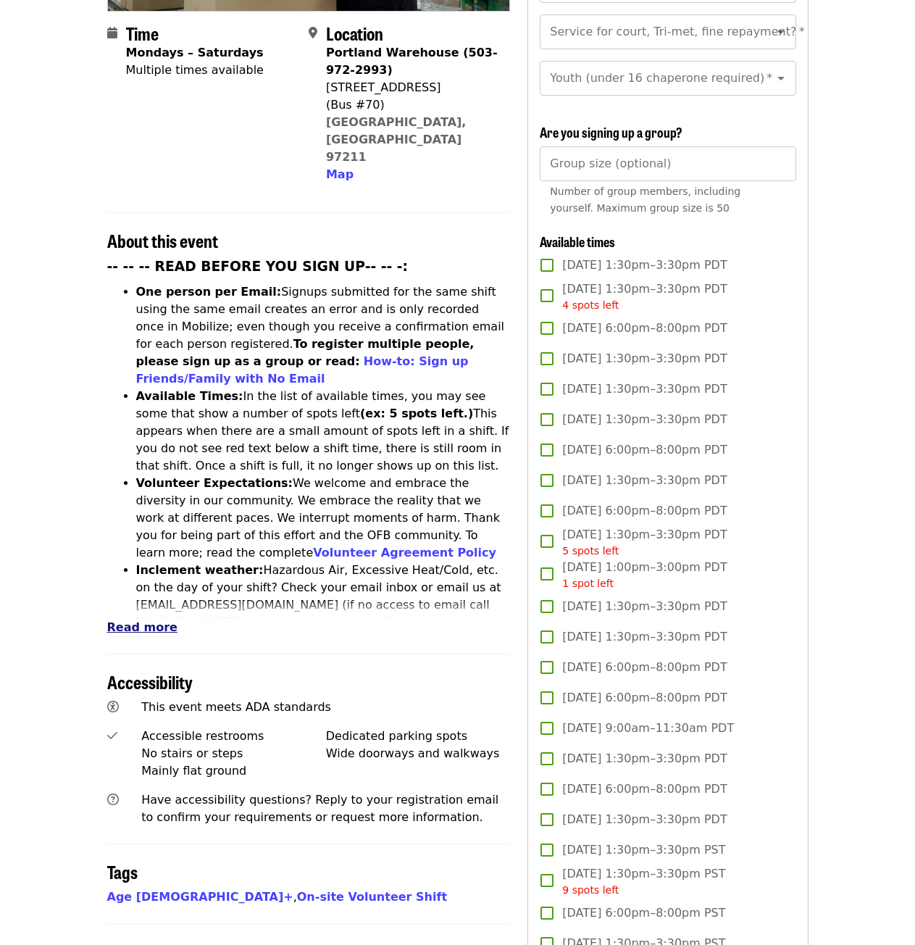
click at [133, 620] on span "Read more" at bounding box center [142, 627] width 70 height 14
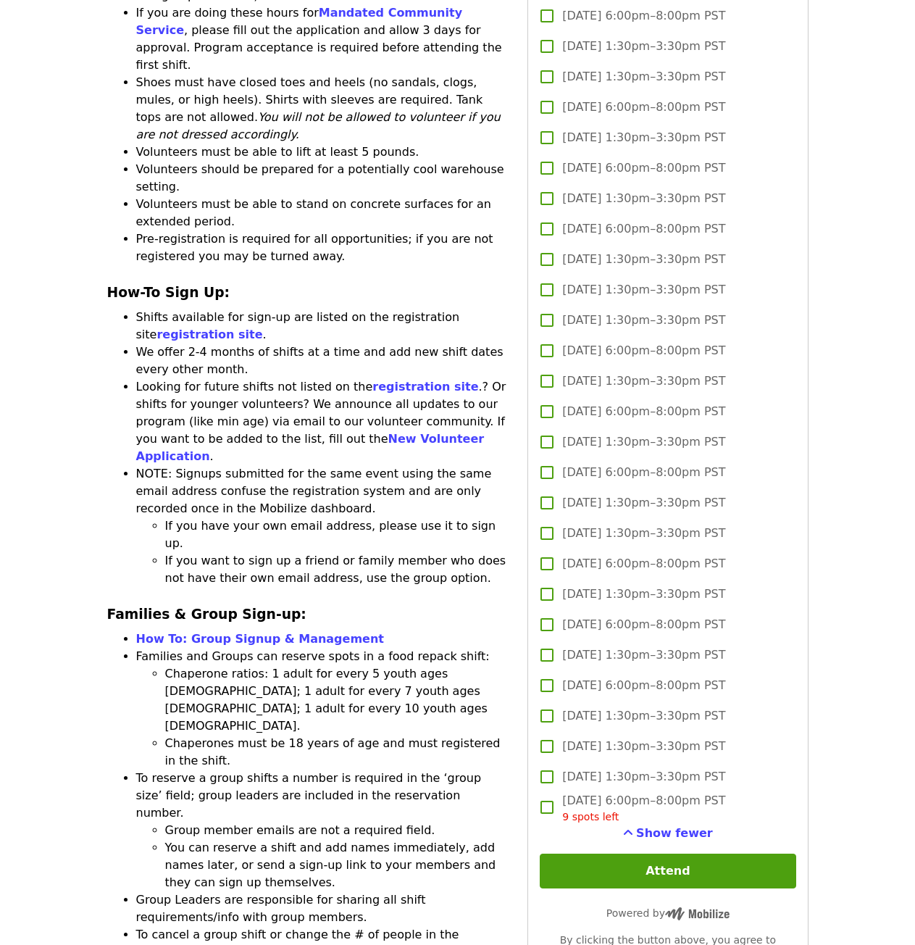
scroll to position [1884, 0]
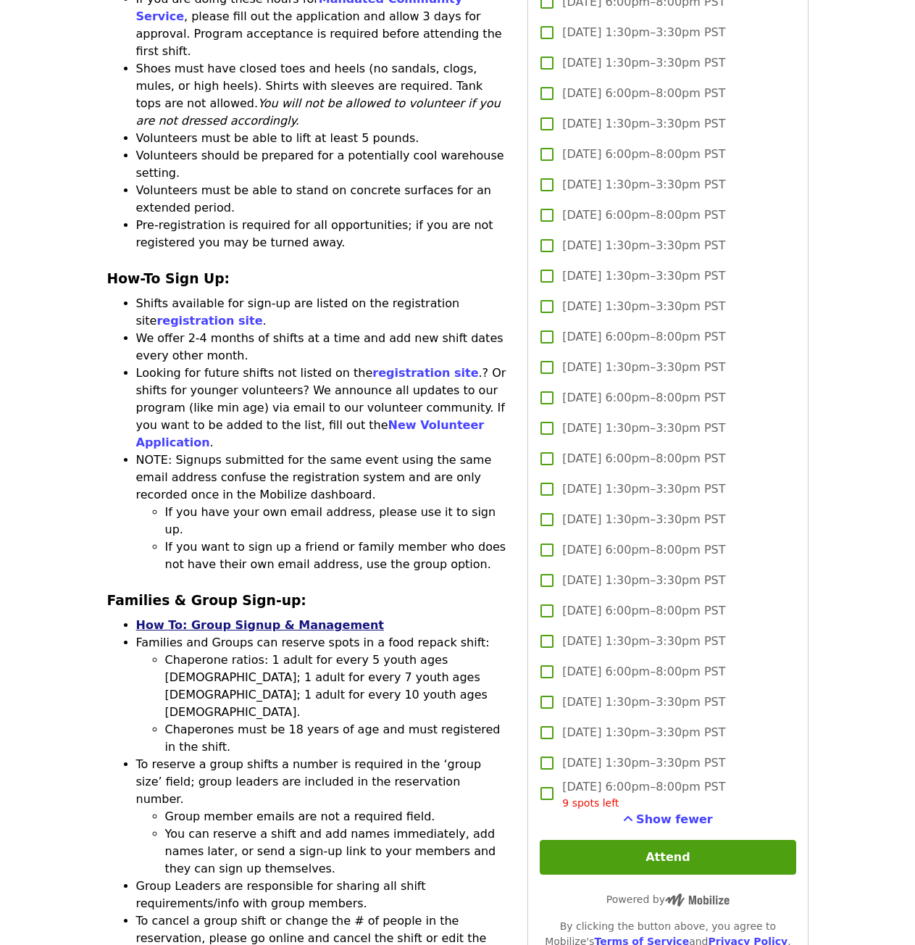
click at [253, 618] on link "How To: Group Signup & Management" at bounding box center [260, 625] width 248 height 14
